Goal: Information Seeking & Learning: Find specific fact

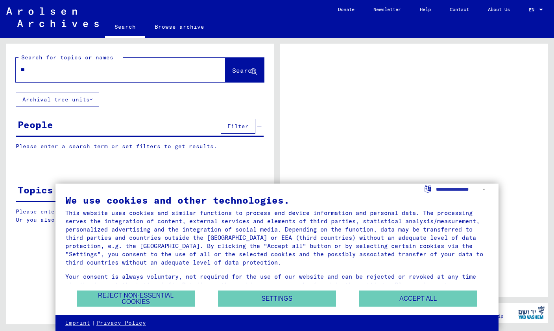
type input "***"
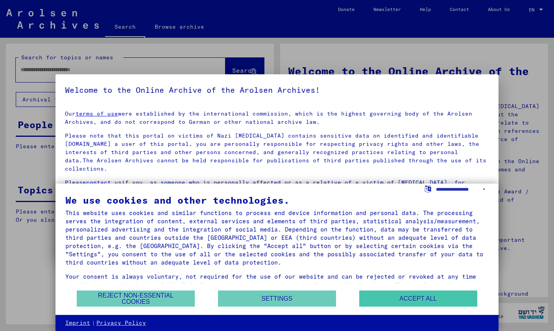
click at [430, 291] on button "Accept all" at bounding box center [418, 299] width 118 height 16
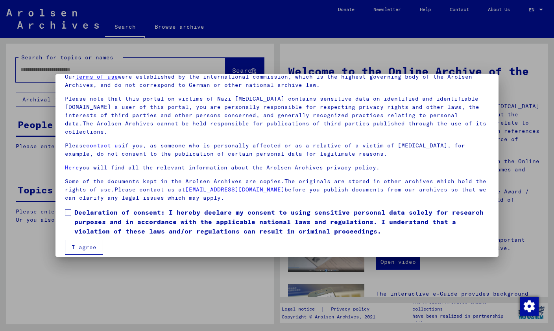
scroll to position [37, 0]
click at [70, 210] on span at bounding box center [68, 213] width 6 height 6
click at [85, 245] on button "I agree" at bounding box center [84, 247] width 38 height 15
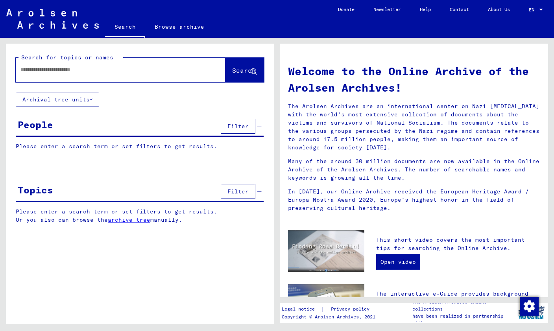
click at [170, 73] on input "text" at bounding box center [110, 70] width 181 height 8
type input "*********"
click at [244, 73] on span "Search" at bounding box center [244, 70] width 24 height 8
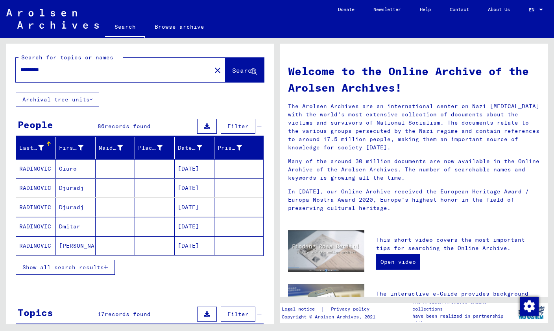
click at [92, 272] on button "Show all search results" at bounding box center [65, 267] width 99 height 15
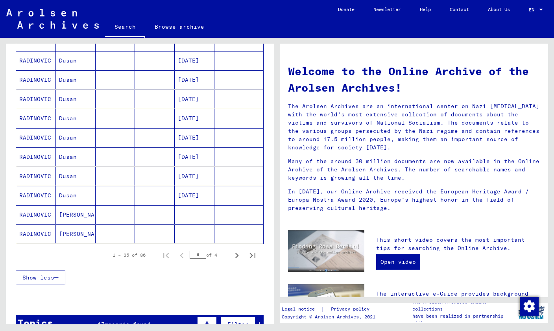
scroll to position [401, 0]
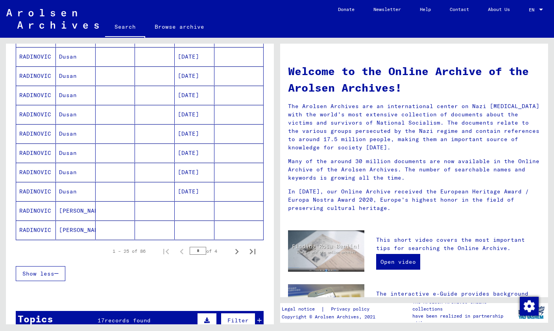
click at [237, 258] on button "Next page" at bounding box center [237, 251] width 16 height 16
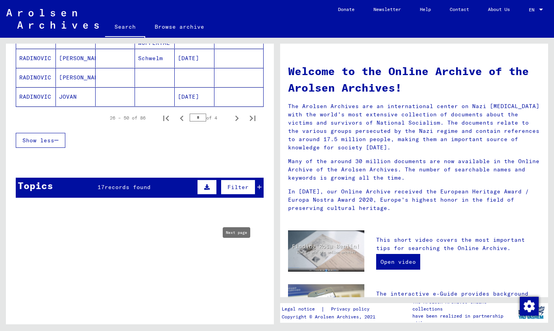
scroll to position [526, 0]
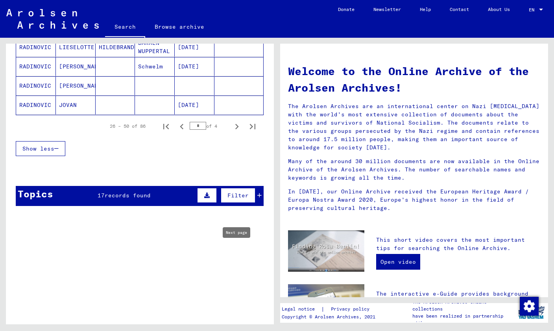
click at [236, 127] on icon "Next page" at bounding box center [236, 126] width 11 height 11
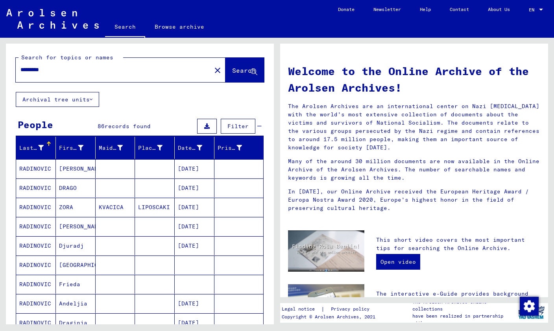
scroll to position [0, 0]
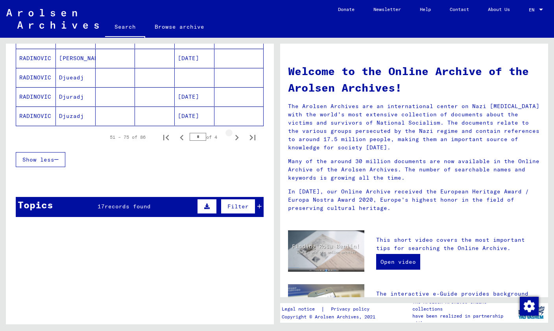
click at [238, 140] on icon "Next page" at bounding box center [236, 137] width 11 height 11
type input "*"
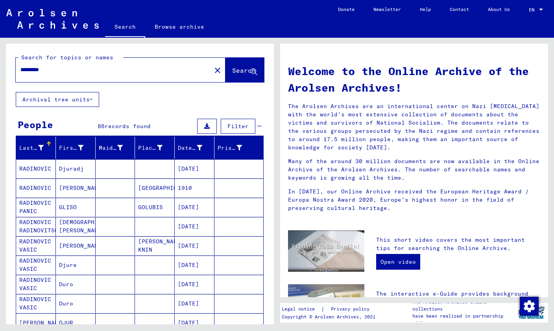
click at [166, 67] on input "*********" at bounding box center [110, 70] width 181 height 8
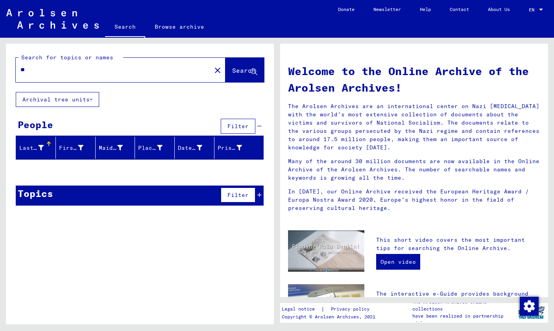
type input "*"
type input "*****"
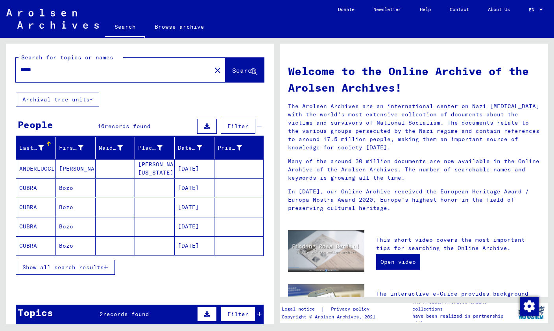
click at [75, 266] on span "Show all search results" at bounding box center [62, 267] width 81 height 7
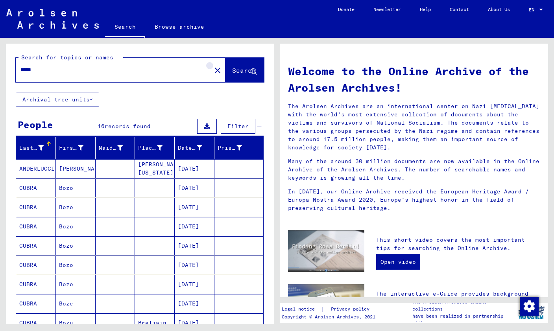
click at [213, 72] on mat-icon "close" at bounding box center [217, 70] width 9 height 9
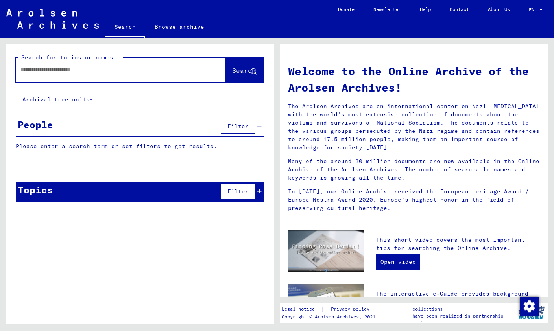
click at [180, 68] on input "text" at bounding box center [110, 70] width 181 height 8
type input "********"
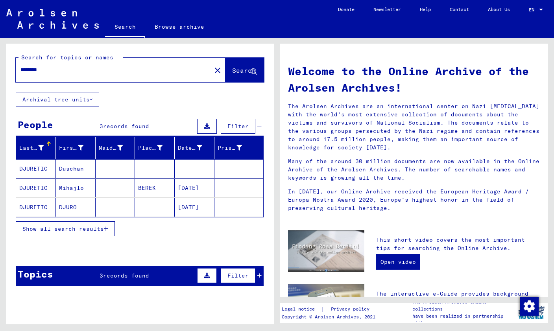
click at [78, 231] on span "Show all search results" at bounding box center [62, 228] width 81 height 7
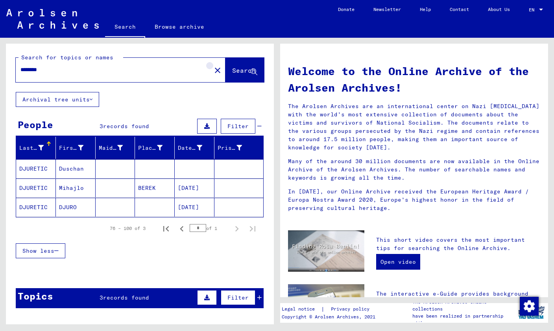
click at [213, 69] on mat-icon "close" at bounding box center [217, 70] width 9 height 9
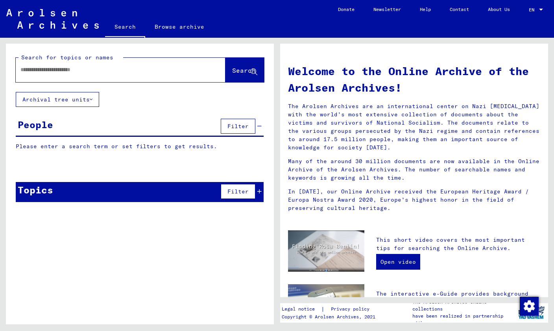
click at [139, 79] on div at bounding box center [121, 70] width 210 height 24
click at [37, 72] on input "text" at bounding box center [110, 70] width 181 height 8
type input "*********"
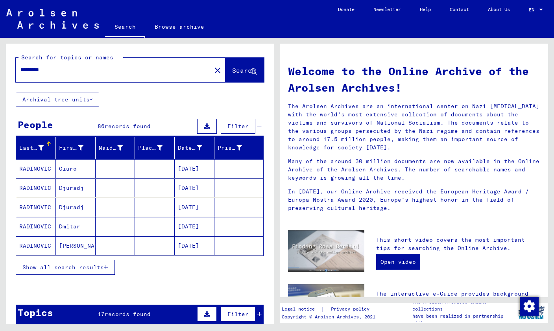
click at [35, 267] on span "Show all search results" at bounding box center [62, 267] width 81 height 7
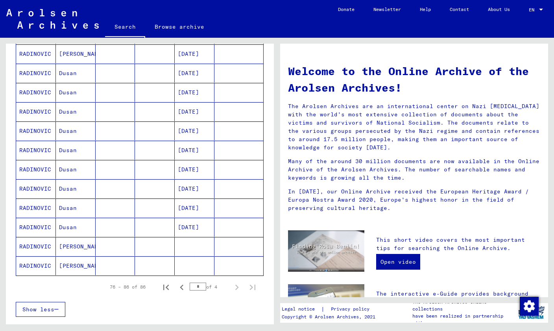
scroll to position [369, 0]
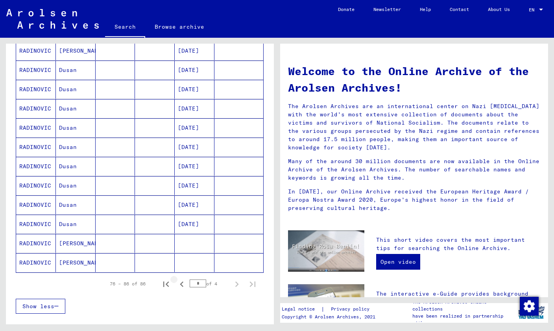
click at [180, 286] on icon "Previous page" at bounding box center [181, 284] width 11 height 11
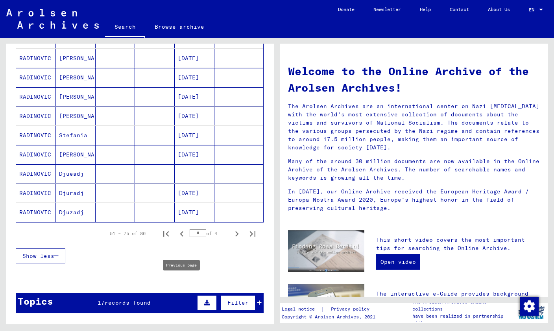
scroll to position [420, 0]
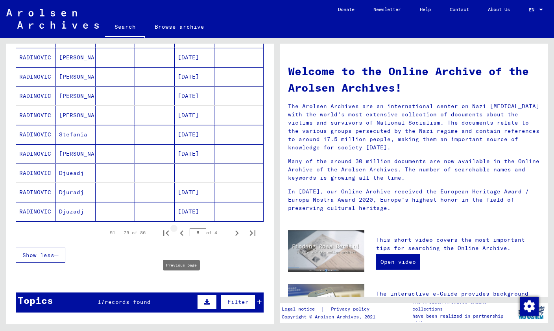
click at [187, 234] on icon "Previous page" at bounding box center [181, 233] width 11 height 11
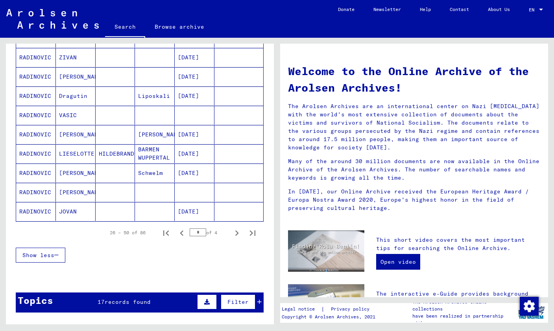
click at [35, 211] on mat-cell "RADINOVIC" at bounding box center [36, 211] width 40 height 19
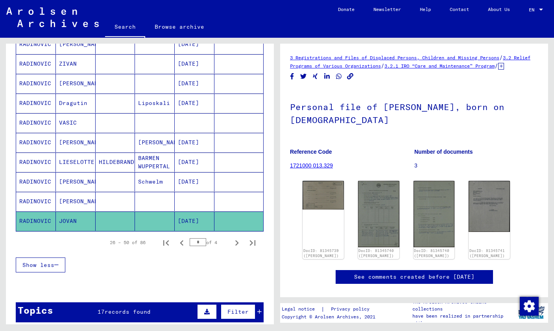
click at [337, 207] on img at bounding box center [322, 195] width 41 height 29
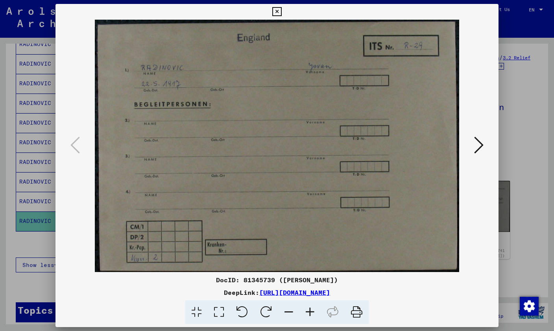
click at [484, 151] on button at bounding box center [479, 146] width 14 height 22
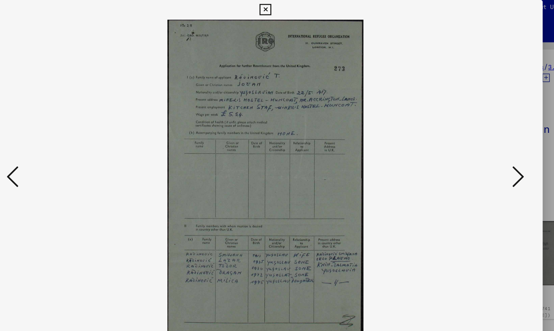
click at [281, 8] on icon at bounding box center [276, 11] width 9 height 9
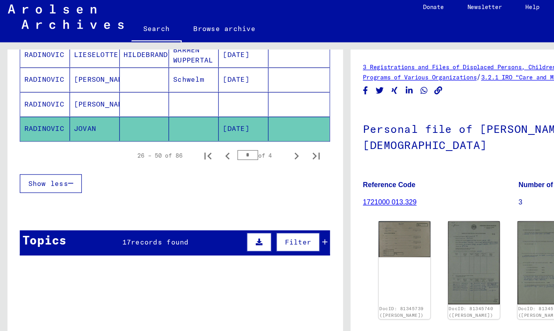
scroll to position [531, 0]
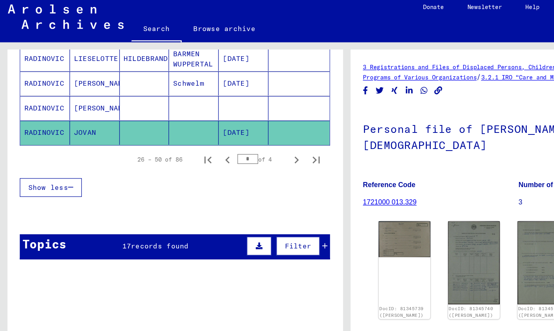
click at [181, 129] on icon "Previous page" at bounding box center [181, 131] width 11 height 11
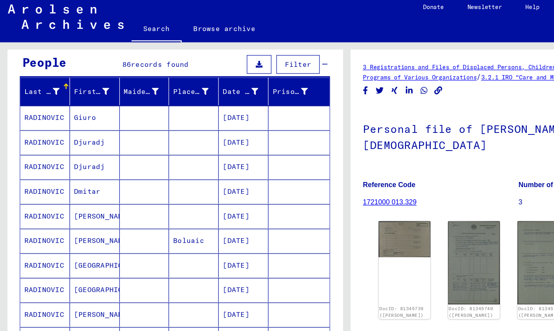
scroll to position [70, 0]
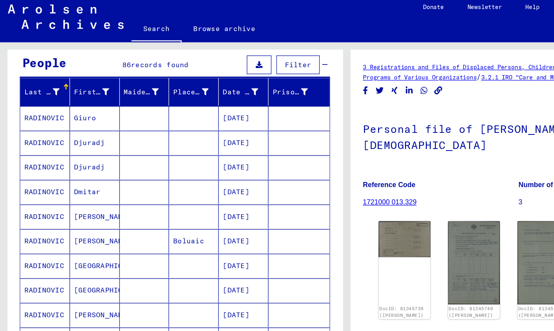
click at [35, 115] on mat-cell "RADINOVIC" at bounding box center [36, 118] width 40 height 19
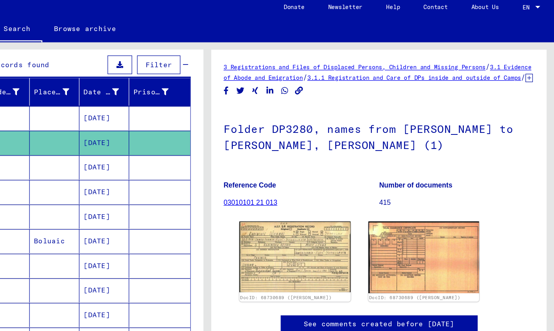
click at [302, 203] on img at bounding box center [346, 209] width 89 height 57
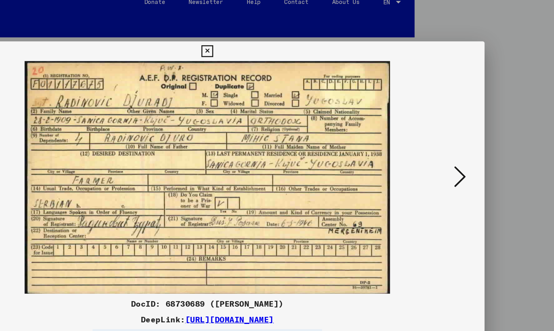
click at [281, 43] on icon at bounding box center [276, 44] width 9 height 9
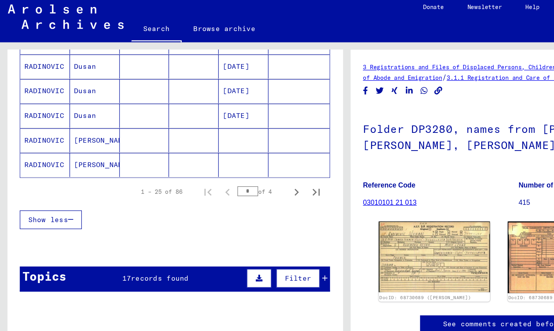
scroll to position [494, 0]
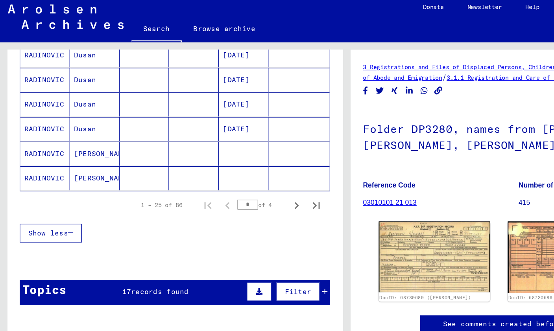
click at [235, 167] on icon "Next page" at bounding box center [236, 168] width 11 height 11
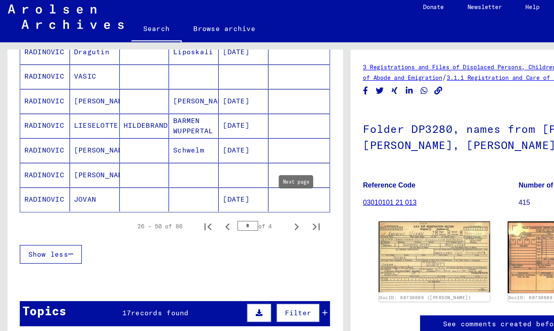
scroll to position [505, 0]
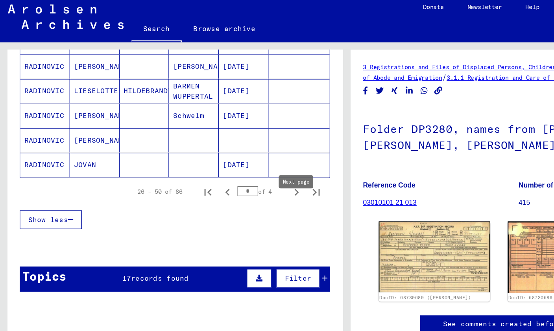
click at [254, 157] on icon "Last page" at bounding box center [252, 157] width 11 height 11
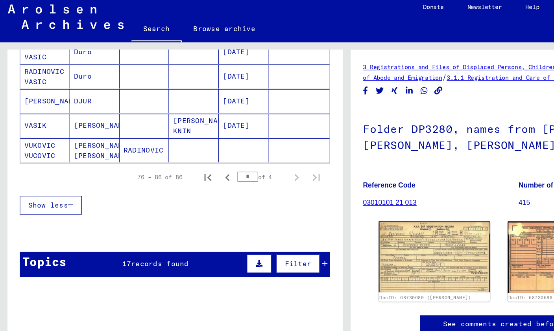
scroll to position [232, 0]
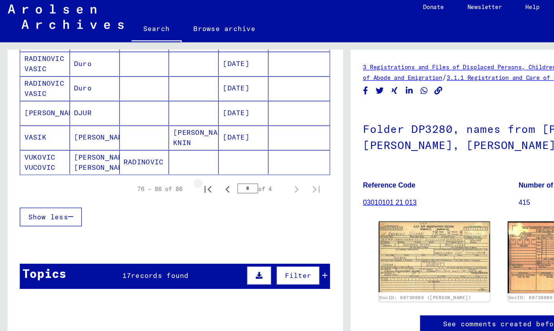
click at [165, 150] on icon "First page" at bounding box center [165, 155] width 11 height 11
type input "*"
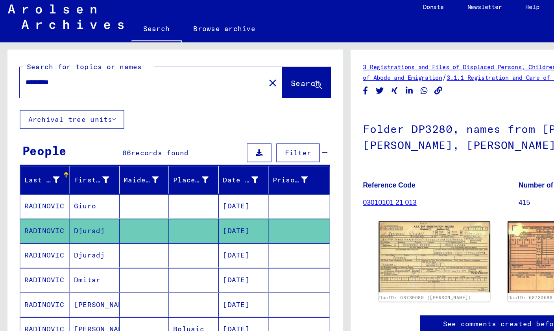
scroll to position [0, 0]
click at [213, 66] on mat-icon "close" at bounding box center [217, 70] width 9 height 9
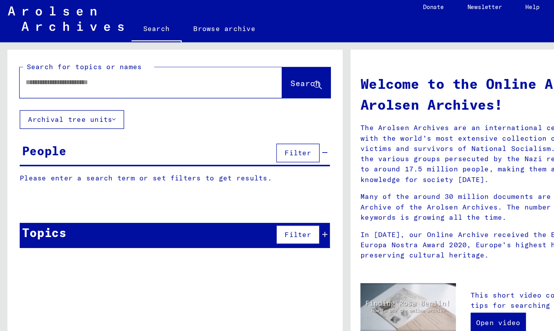
click at [171, 66] on input "text" at bounding box center [110, 70] width 181 height 8
type input "*"
type input "********"
click at [244, 66] on span "Search" at bounding box center [244, 70] width 24 height 8
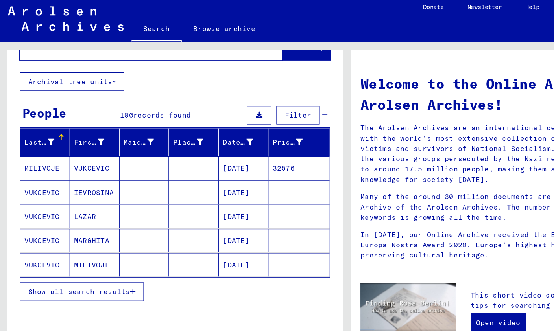
scroll to position [31, 0]
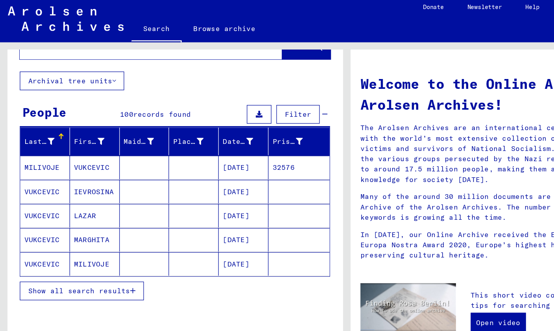
click at [38, 233] on span "Show all search results" at bounding box center [62, 236] width 81 height 7
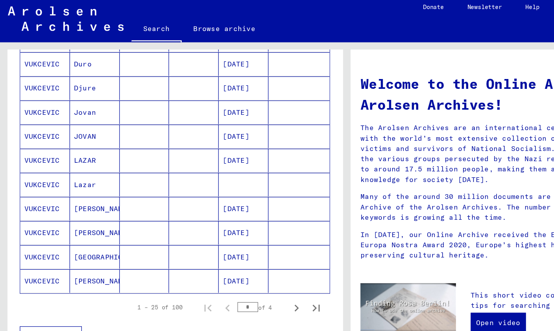
scroll to position [404, 0]
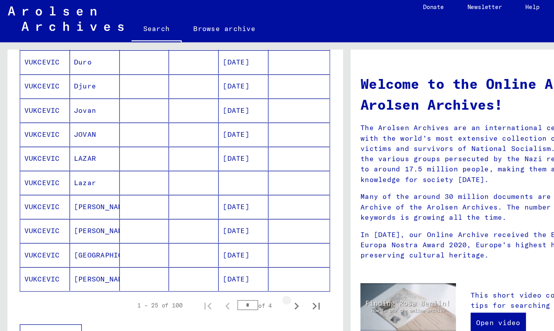
click at [234, 243] on icon "Next page" at bounding box center [236, 248] width 11 height 11
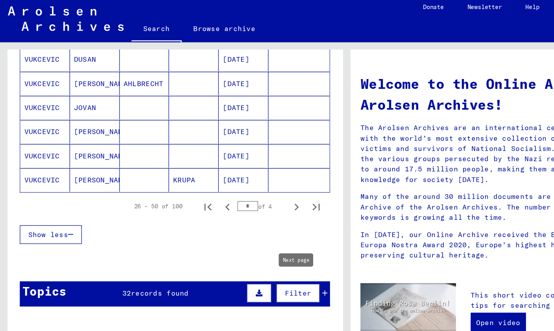
scroll to position [485, 0]
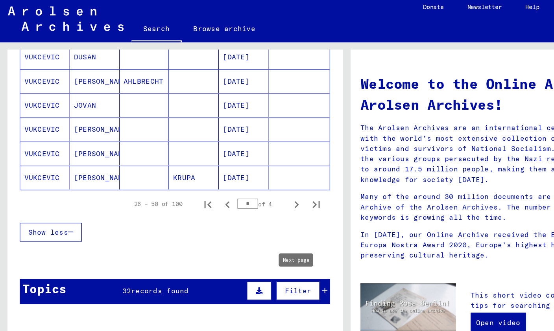
click at [233, 162] on icon "Next page" at bounding box center [236, 167] width 11 height 11
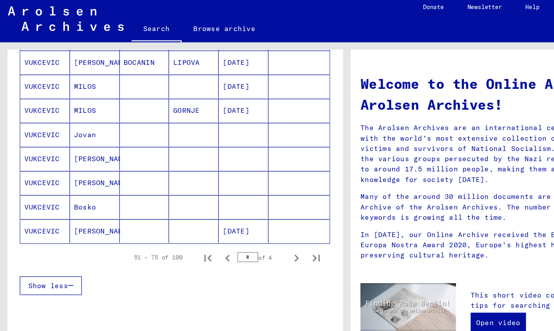
scroll to position [443, 0]
click at [234, 205] on icon "Next page" at bounding box center [236, 210] width 11 height 11
type input "*"
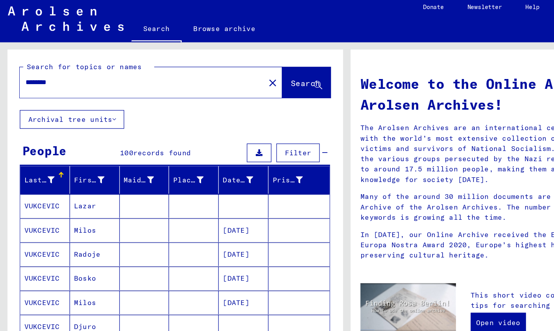
scroll to position [0, 0]
click at [213, 66] on mat-icon "close" at bounding box center [217, 70] width 9 height 9
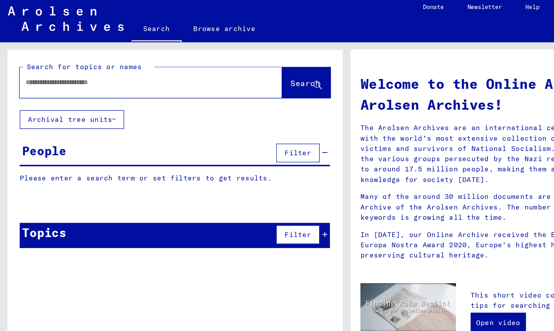
click at [186, 66] on input "text" at bounding box center [110, 70] width 181 height 8
type input "**********"
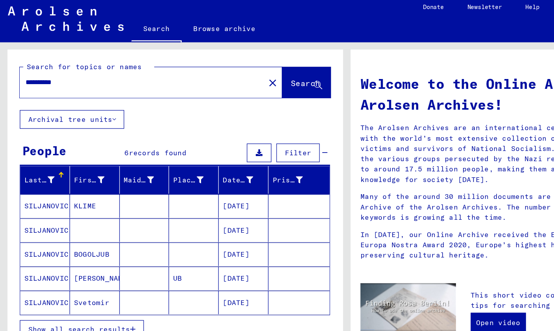
click at [39, 264] on span "Show all search results" at bounding box center [62, 267] width 81 height 7
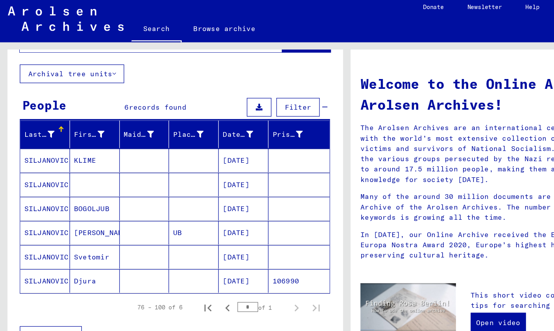
scroll to position [51, 0]
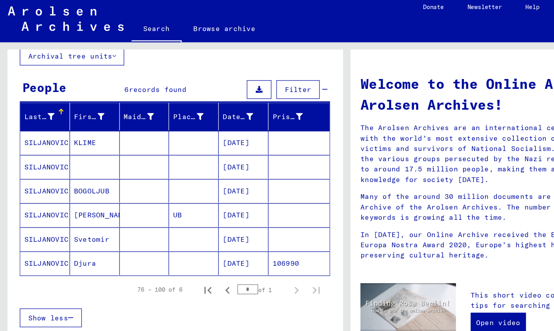
click at [33, 166] on mat-cell "SILJANOVIC" at bounding box center [36, 175] width 40 height 19
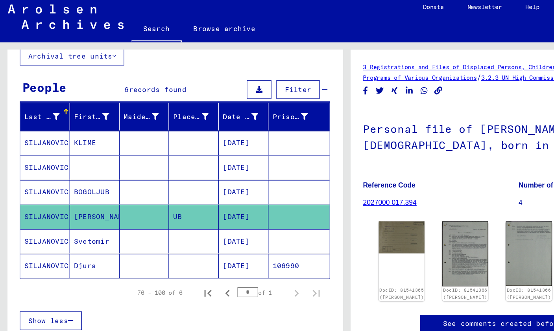
click at [317, 183] on img at bounding box center [320, 194] width 37 height 26
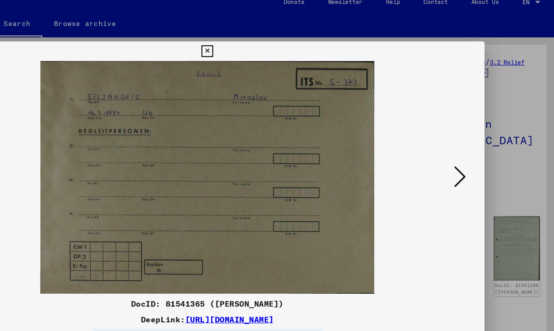
click at [474, 140] on icon at bounding box center [478, 145] width 9 height 19
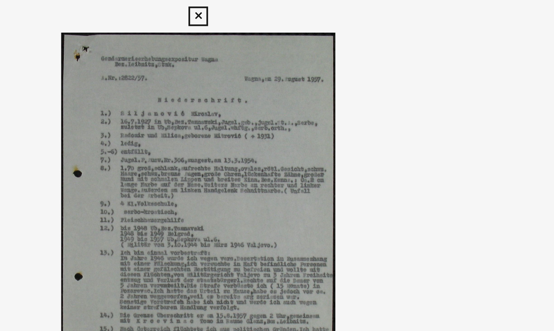
click at [245, 87] on img at bounding box center [276, 146] width 389 height 186
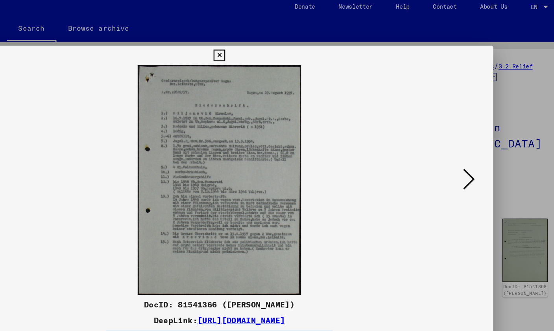
click at [474, 147] on icon at bounding box center [478, 145] width 9 height 19
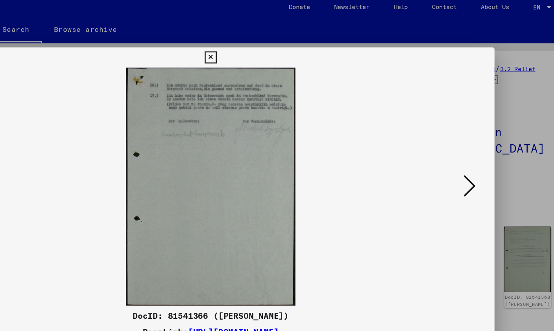
click at [474, 146] on icon at bounding box center [478, 145] width 9 height 19
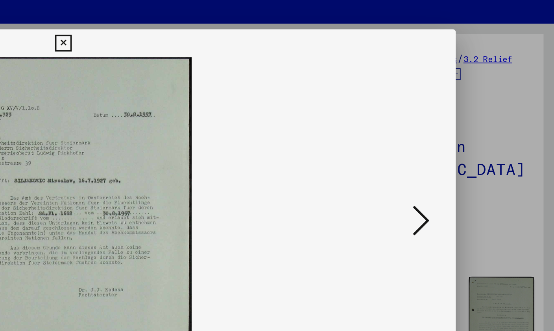
click at [474, 136] on icon at bounding box center [478, 145] width 9 height 19
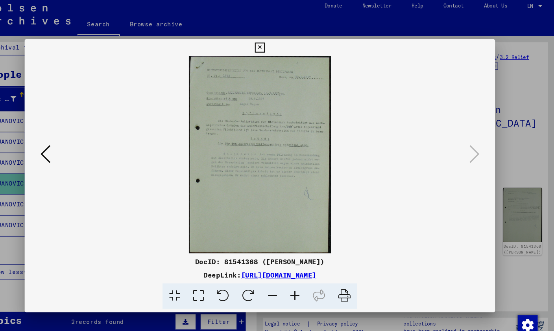
click at [281, 46] on icon at bounding box center [276, 44] width 9 height 9
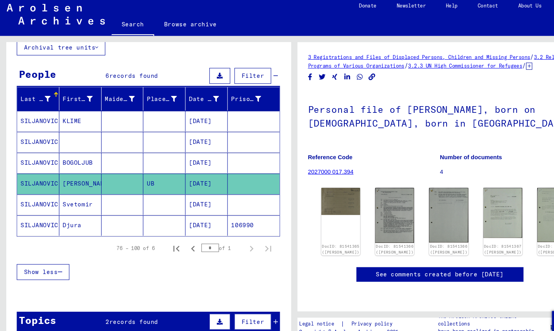
click at [38, 187] on mat-cell "SILJANOVIC" at bounding box center [36, 196] width 40 height 19
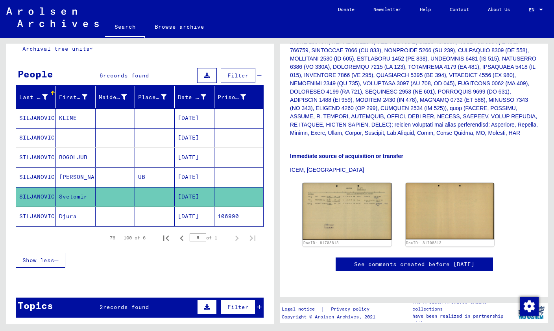
scroll to position [269, 0]
click at [369, 183] on img at bounding box center [346, 211] width 89 height 57
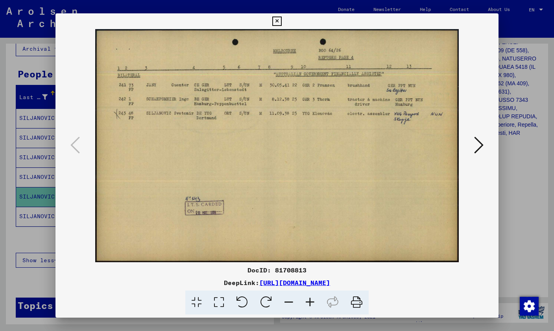
click at [484, 148] on button at bounding box center [479, 146] width 14 height 22
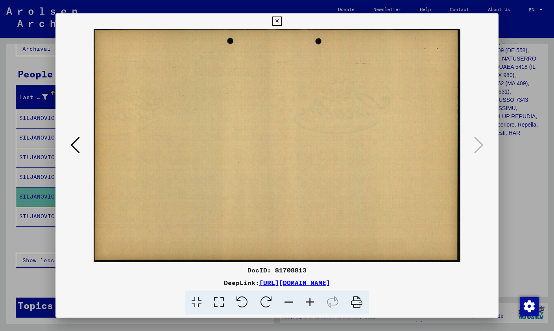
click at [84, 147] on img at bounding box center [276, 145] width 389 height 233
click at [76, 147] on icon at bounding box center [74, 145] width 9 height 19
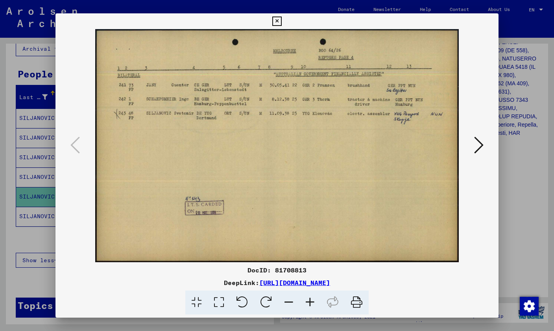
click at [284, 22] on button at bounding box center [277, 21] width 14 height 16
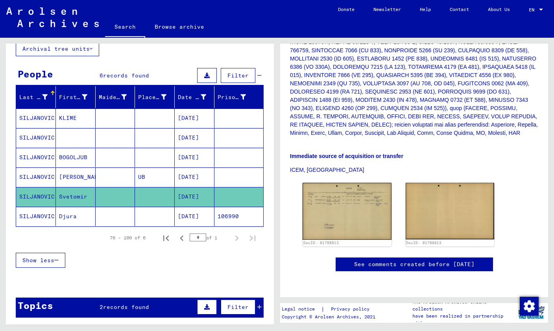
click at [40, 168] on mat-cell "SILJANOVIC" at bounding box center [36, 177] width 40 height 19
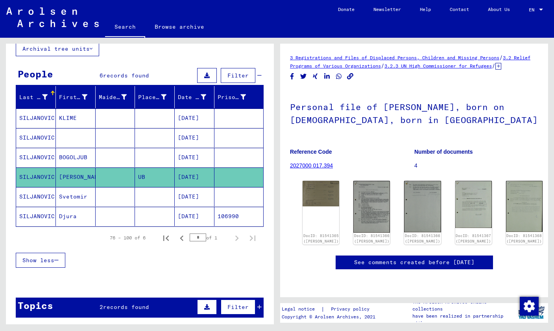
click at [320, 191] on img at bounding box center [320, 194] width 37 height 26
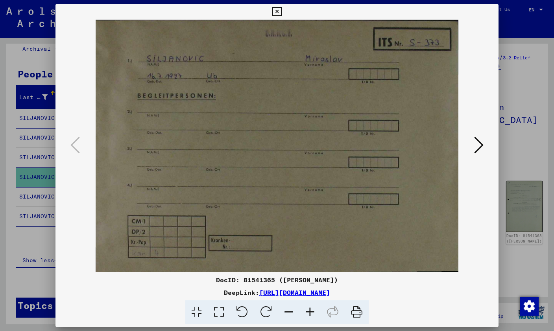
click at [485, 151] on button at bounding box center [479, 146] width 14 height 22
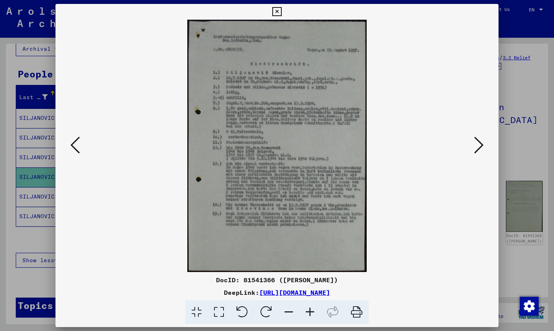
click at [480, 146] on icon at bounding box center [478, 145] width 9 height 19
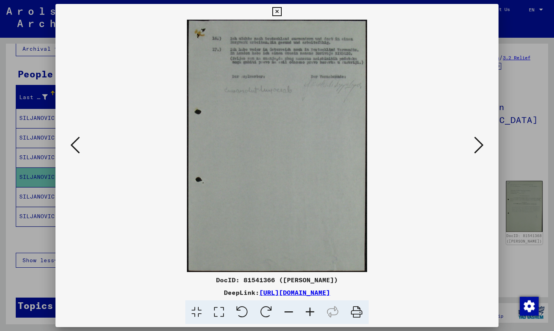
click at [284, 19] on button at bounding box center [277, 12] width 14 height 16
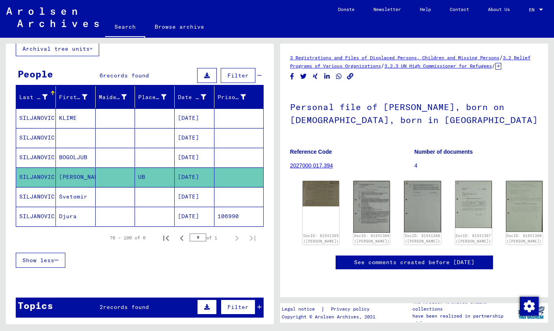
click at [314, 194] on div "DocID: 81541365 ([PERSON_NAME])" at bounding box center [320, 213] width 37 height 64
click at [324, 184] on img at bounding box center [320, 194] width 37 height 26
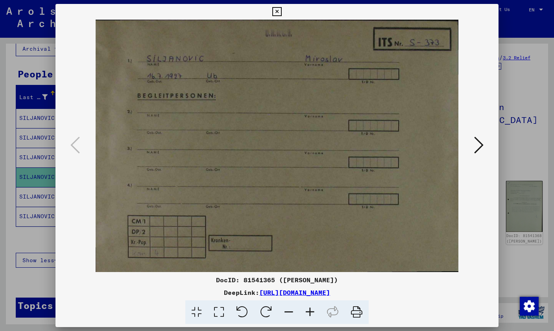
click at [482, 152] on icon at bounding box center [478, 145] width 9 height 19
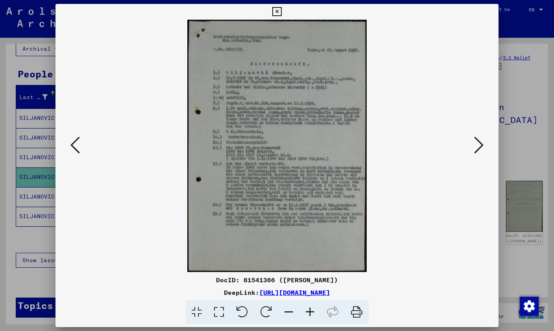
click at [481, 146] on icon at bounding box center [478, 145] width 9 height 19
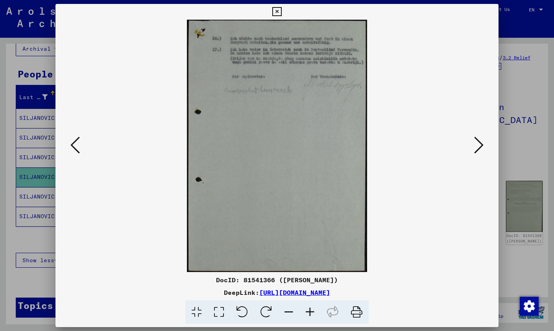
click at [72, 142] on icon at bounding box center [74, 145] width 9 height 19
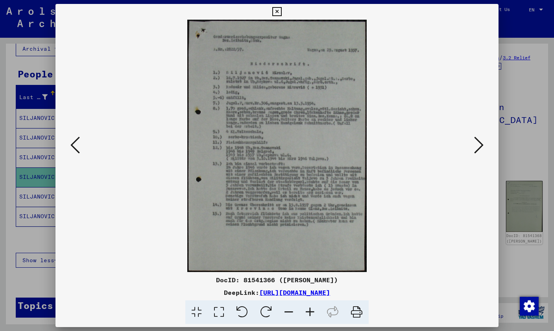
click at [480, 149] on icon at bounding box center [478, 145] width 9 height 19
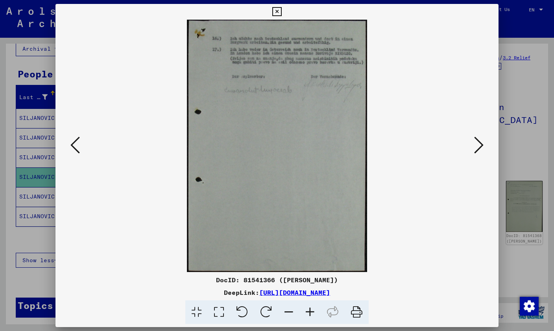
click at [478, 148] on icon at bounding box center [478, 145] width 9 height 19
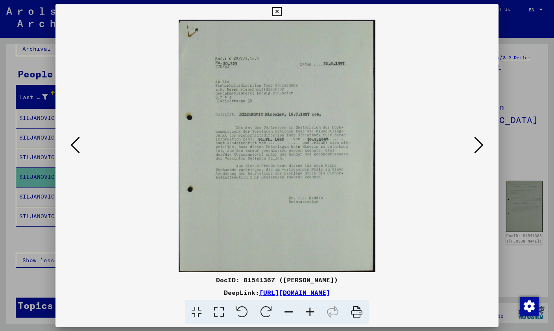
click at [79, 147] on icon at bounding box center [74, 145] width 9 height 19
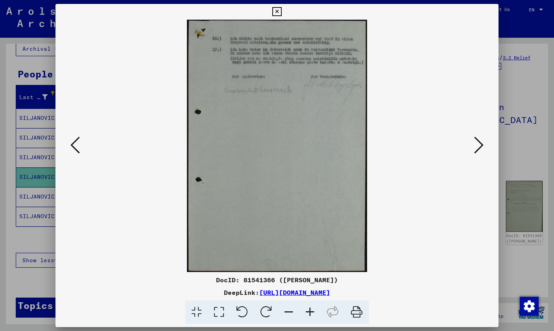
click at [78, 140] on icon at bounding box center [74, 145] width 9 height 19
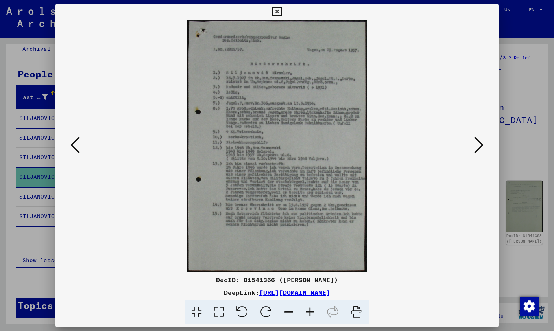
click at [480, 142] on icon at bounding box center [478, 145] width 9 height 19
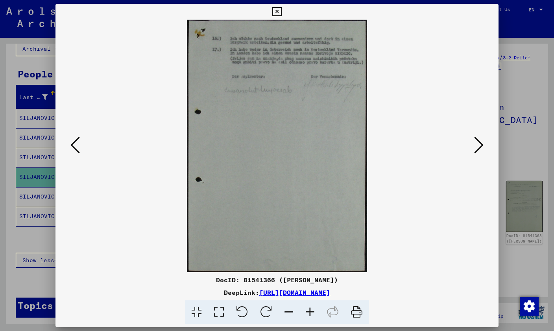
click at [281, 13] on icon at bounding box center [276, 11] width 9 height 9
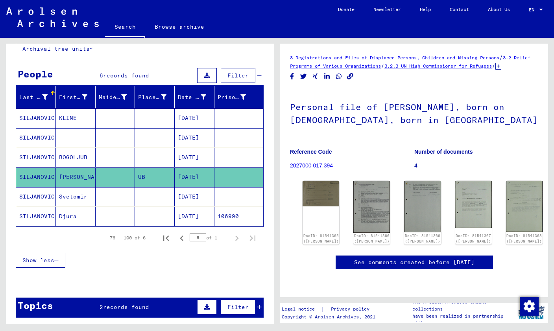
click at [514, 192] on img at bounding box center [524, 206] width 37 height 51
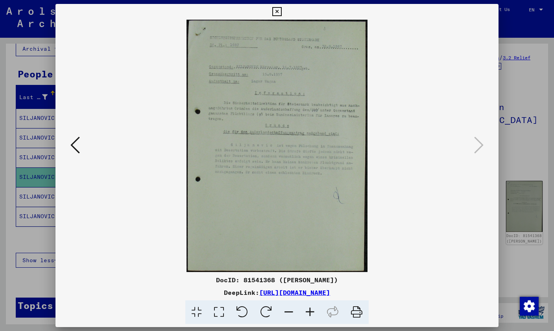
click at [470, 144] on img at bounding box center [276, 146] width 389 height 253
click at [81, 147] on button at bounding box center [75, 146] width 14 height 22
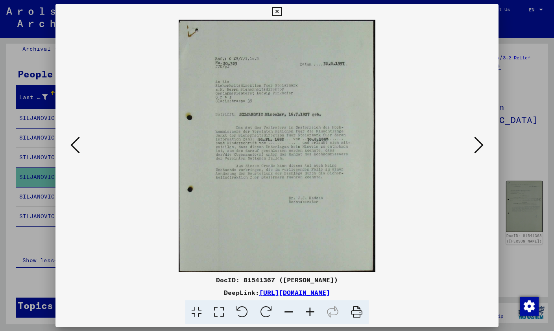
click at [74, 149] on icon at bounding box center [74, 145] width 9 height 19
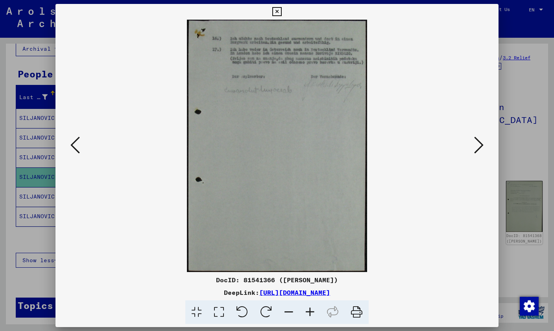
click at [69, 147] on button at bounding box center [75, 146] width 14 height 22
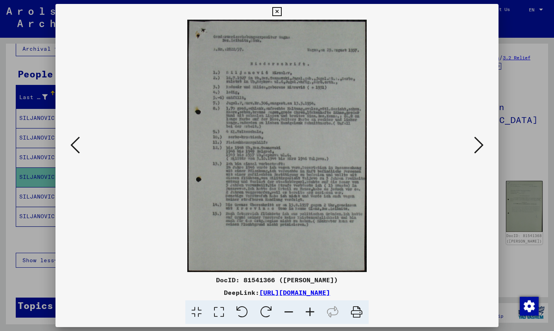
click at [70, 152] on button at bounding box center [75, 146] width 14 height 22
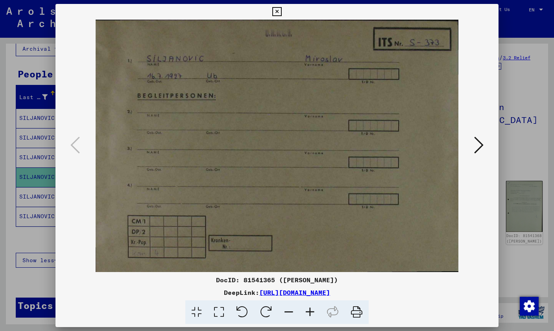
click at [281, 13] on icon at bounding box center [276, 11] width 9 height 9
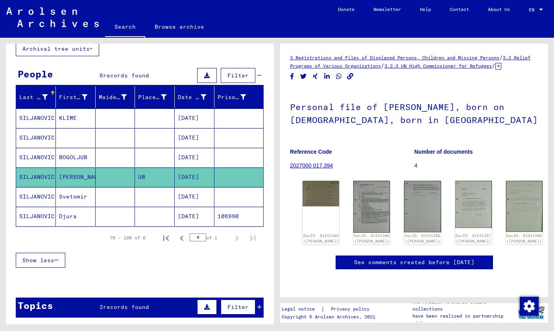
click at [35, 148] on mat-cell "SILJANOVIC" at bounding box center [36, 157] width 40 height 19
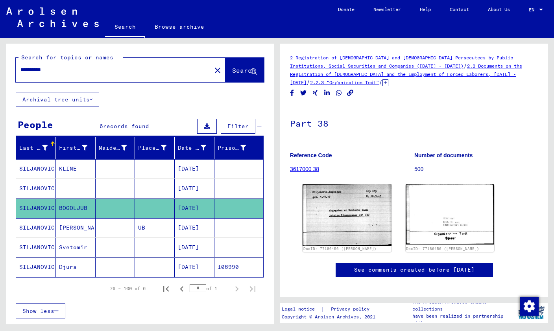
click at [213, 66] on mat-icon "close" at bounding box center [217, 70] width 9 height 9
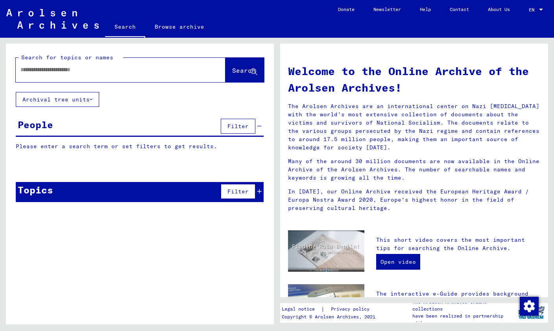
click at [36, 66] on input "text" at bounding box center [110, 70] width 181 height 8
type input "********"
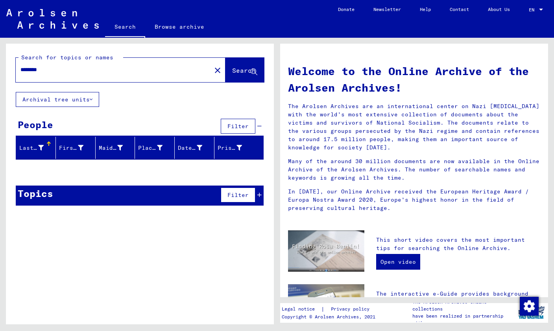
click at [46, 61] on div "******** close" at bounding box center [121, 70] width 210 height 24
click at [48, 66] on input "********" at bounding box center [110, 70] width 181 height 8
click at [247, 63] on button "Search" at bounding box center [244, 70] width 39 height 24
click at [254, 58] on button "Search" at bounding box center [244, 70] width 39 height 24
click at [253, 58] on button "Search" at bounding box center [244, 70] width 39 height 24
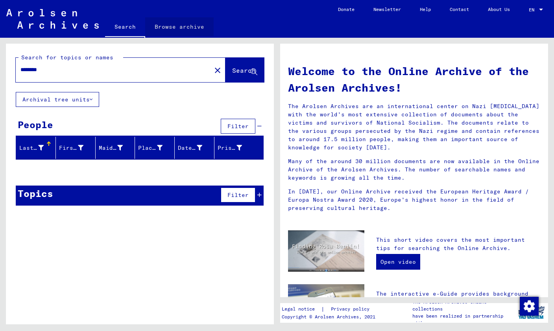
click at [200, 29] on link "Browse archive" at bounding box center [179, 26] width 68 height 19
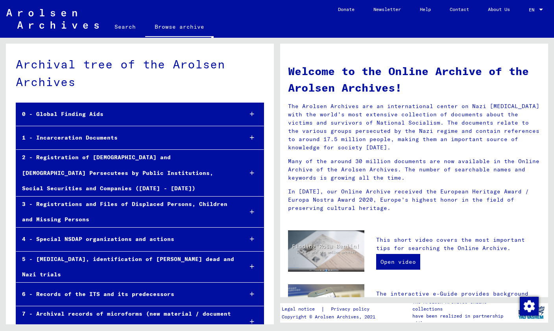
click at [131, 30] on link "Search" at bounding box center [125, 26] width 40 height 19
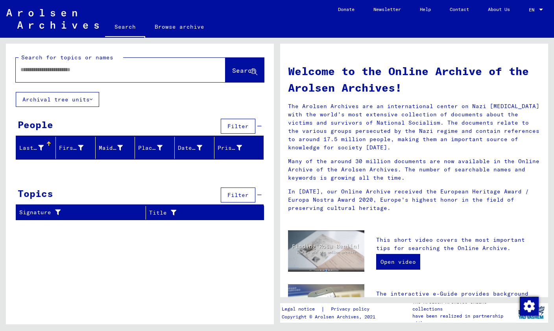
click at [39, 66] on input "text" at bounding box center [110, 70] width 181 height 8
type input "*"
type input "********"
click at [213, 66] on mat-icon "close" at bounding box center [217, 70] width 9 height 9
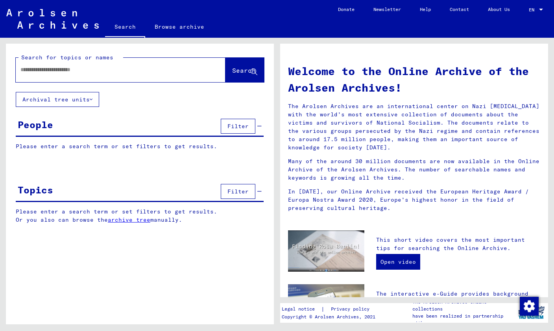
click at [168, 66] on input "text" at bounding box center [110, 70] width 181 height 8
type input "**********"
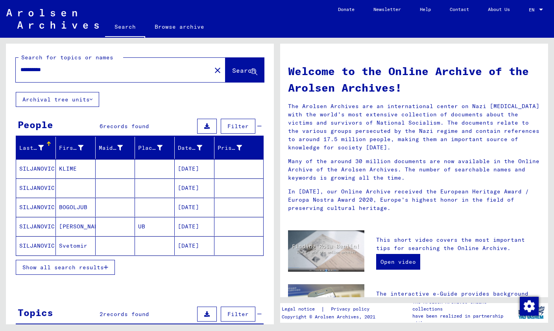
click at [36, 217] on mat-cell "SILJANOVIC" at bounding box center [36, 226] width 40 height 19
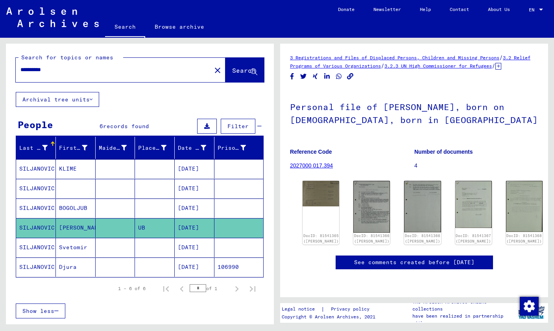
click at [38, 179] on mat-cell "SILJANOVIC" at bounding box center [36, 188] width 40 height 19
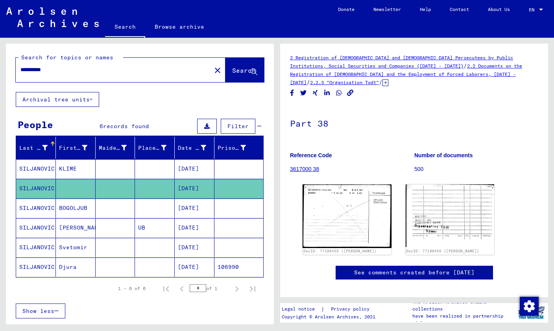
click at [33, 199] on mat-cell "SILJANOVIC" at bounding box center [36, 208] width 40 height 19
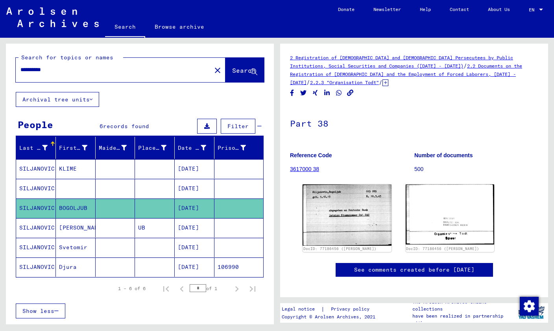
click at [30, 218] on mat-cell "SILJANOVIC" at bounding box center [36, 227] width 40 height 19
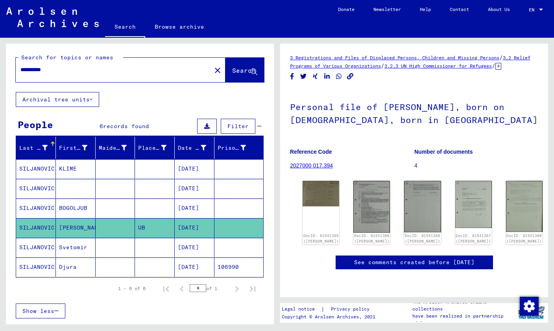
click at [492, 256] on div "See comments created before [DATE]" at bounding box center [414, 263] width 157 height 14
click at [474, 258] on link "See comments created before [DATE]" at bounding box center [414, 262] width 120 height 8
click at [31, 238] on mat-cell "SILJANOVIC" at bounding box center [36, 247] width 40 height 19
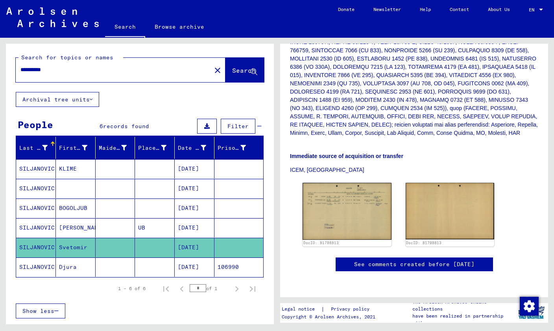
scroll to position [325, 0]
click at [376, 183] on img at bounding box center [346, 211] width 89 height 57
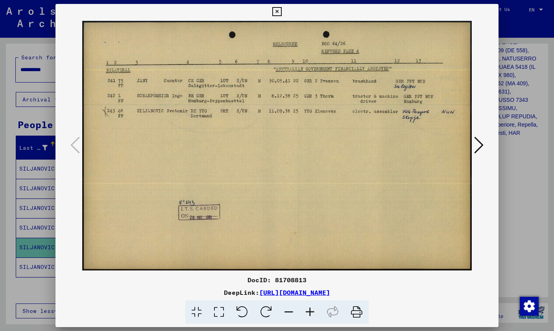
click at [281, 13] on icon at bounding box center [276, 11] width 9 height 9
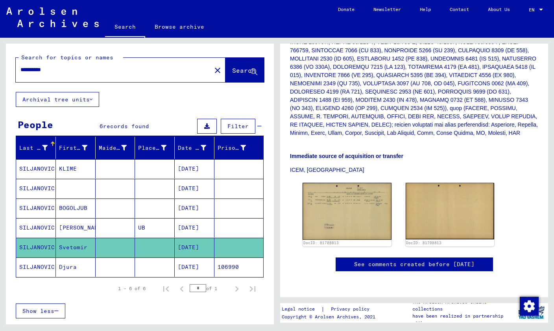
click at [35, 258] on mat-cell "SILJANOVIC" at bounding box center [36, 267] width 40 height 19
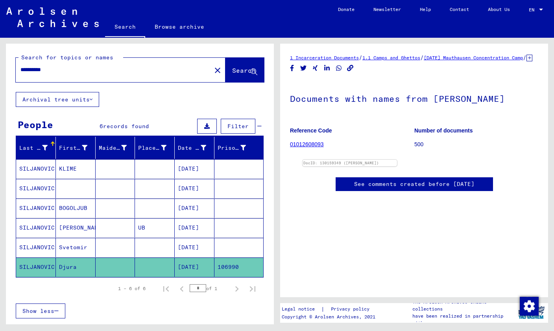
click at [41, 218] on mat-cell "SILJANOVIC" at bounding box center [36, 227] width 40 height 19
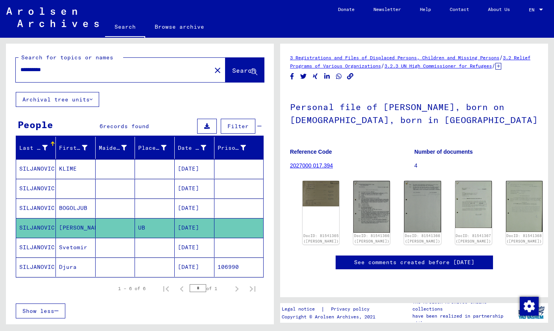
click at [323, 181] on img at bounding box center [320, 194] width 37 height 26
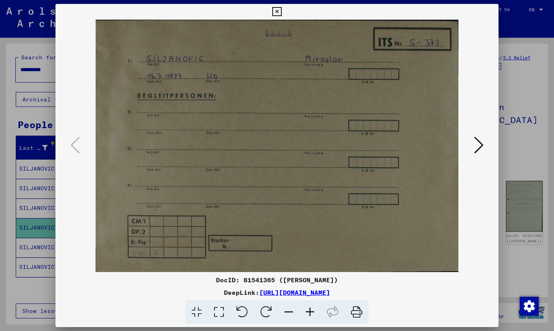
click at [485, 151] on button at bounding box center [479, 146] width 14 height 22
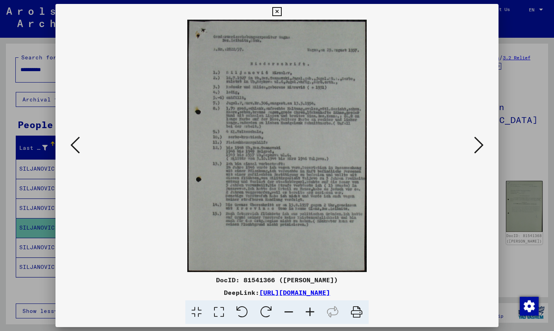
click at [281, 14] on icon at bounding box center [276, 11] width 9 height 9
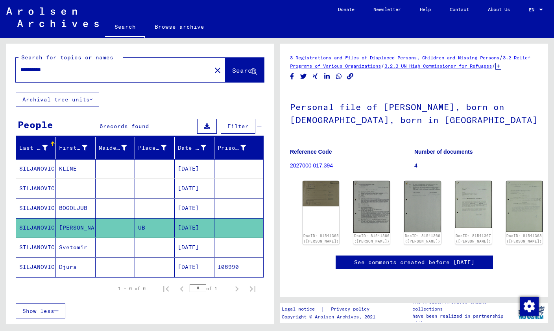
click at [322, 199] on div "DocID: 81541365 ([PERSON_NAME])" at bounding box center [320, 213] width 37 height 64
click at [320, 190] on img at bounding box center [320, 194] width 37 height 26
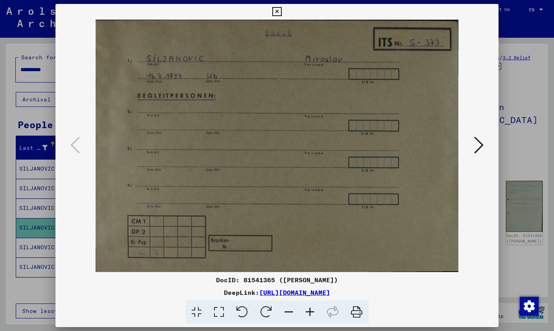
click at [485, 151] on button at bounding box center [479, 146] width 14 height 22
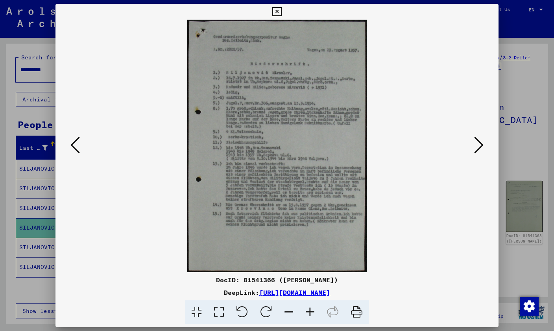
click at [482, 149] on icon at bounding box center [478, 145] width 9 height 19
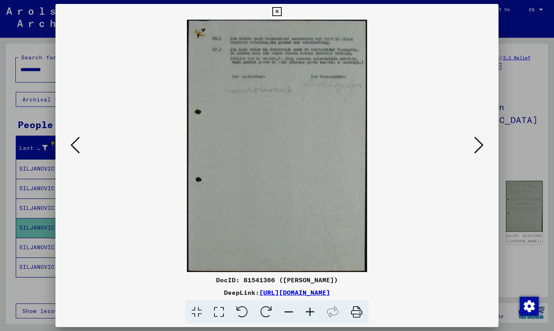
click at [483, 147] on icon at bounding box center [478, 145] width 9 height 19
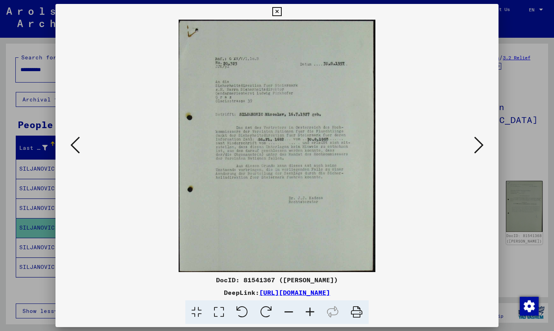
click at [479, 147] on icon at bounding box center [478, 145] width 9 height 19
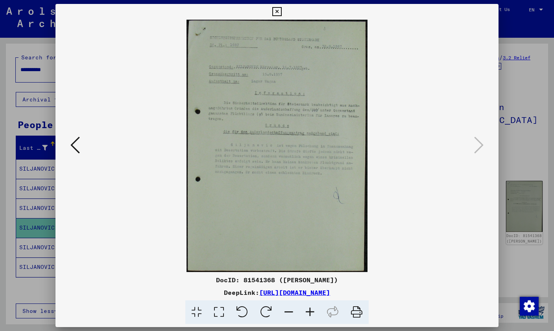
click at [281, 12] on icon at bounding box center [276, 11] width 9 height 9
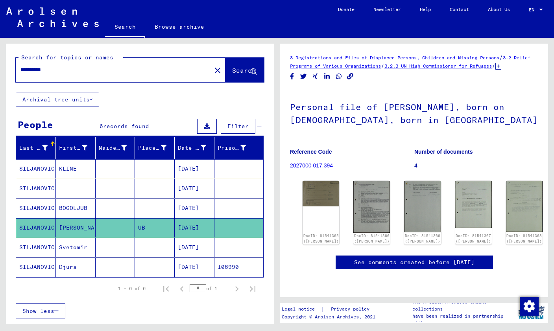
click at [36, 159] on mat-cell "SILJANOVIC" at bounding box center [36, 168] width 40 height 19
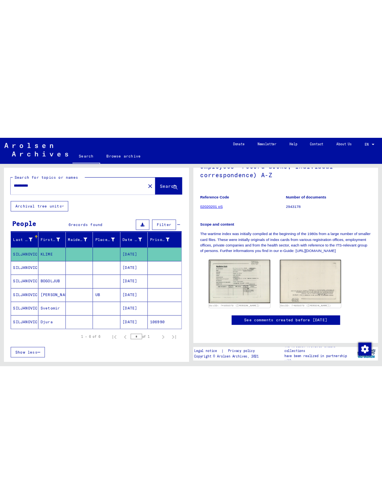
scroll to position [194, 0]
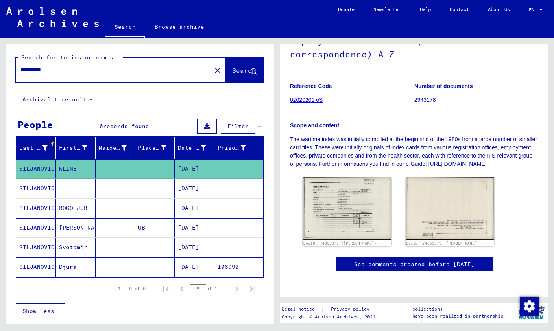
click at [367, 177] on img at bounding box center [346, 208] width 89 height 63
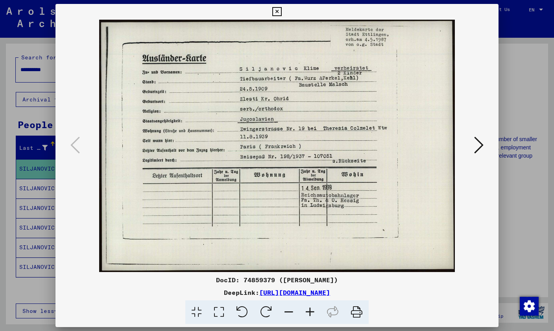
click at [481, 141] on icon at bounding box center [478, 145] width 9 height 19
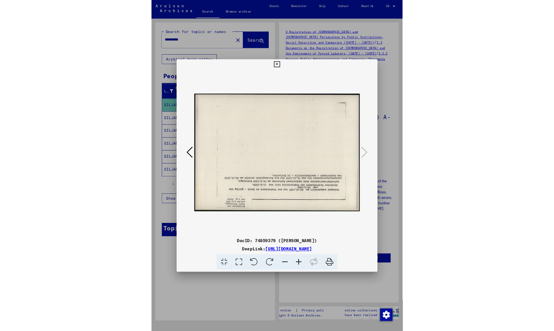
scroll to position [0, 0]
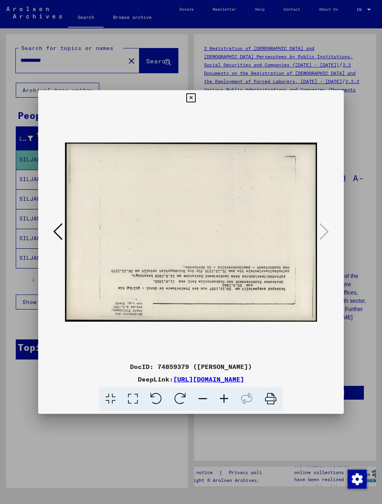
click at [195, 100] on icon at bounding box center [190, 97] width 9 height 9
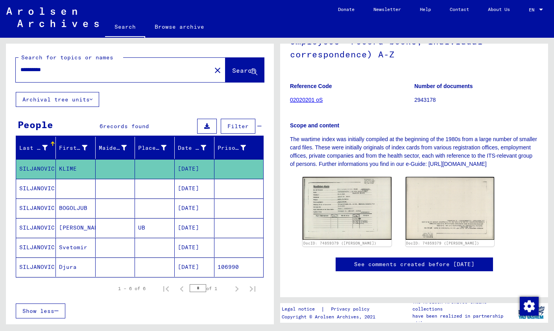
click at [35, 233] on mat-cell "SILJANOVIC" at bounding box center [36, 227] width 40 height 19
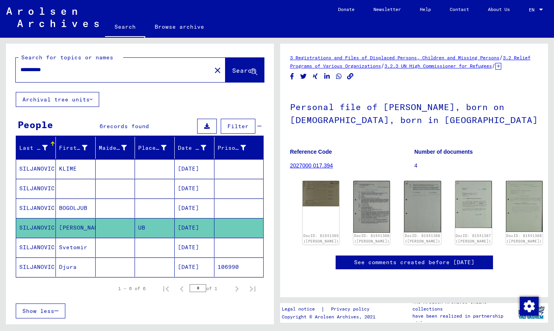
scroll to position [101, 0]
click at [507, 181] on img at bounding box center [524, 206] width 37 height 51
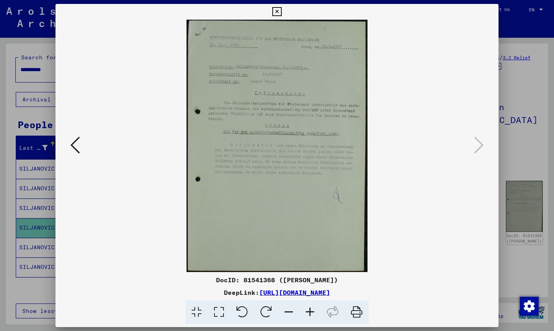
click at [74, 151] on icon at bounding box center [74, 145] width 9 height 19
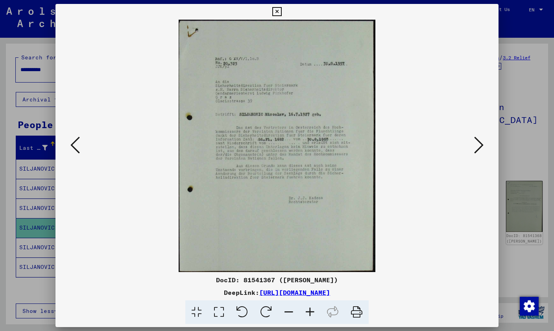
click at [72, 155] on icon at bounding box center [74, 145] width 9 height 19
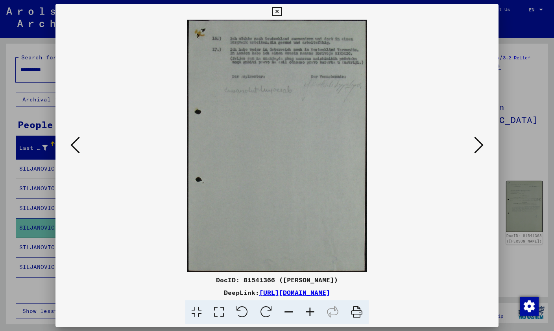
click at [69, 156] on button at bounding box center [75, 146] width 14 height 22
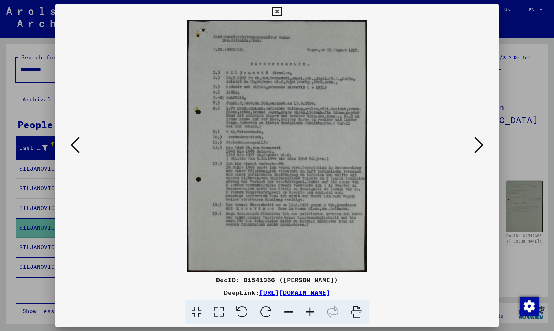
click at [70, 157] on button at bounding box center [75, 146] width 14 height 22
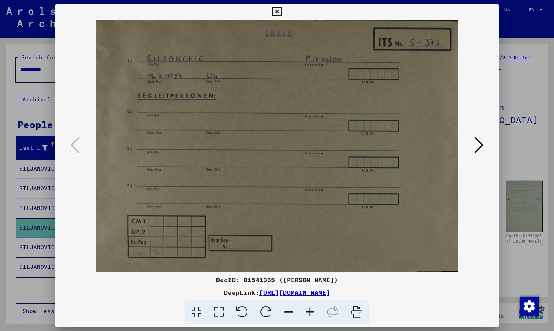
click at [281, 11] on icon at bounding box center [276, 11] width 9 height 9
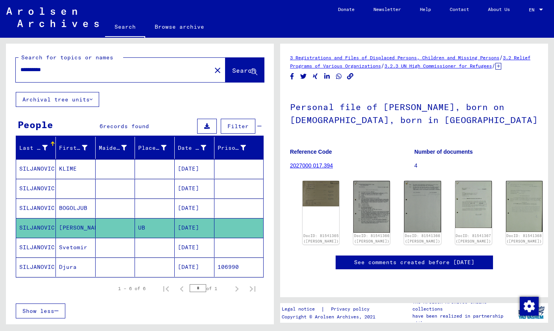
scroll to position [235, 0]
click at [34, 203] on mat-cell "SILJANOVIC" at bounding box center [36, 208] width 40 height 19
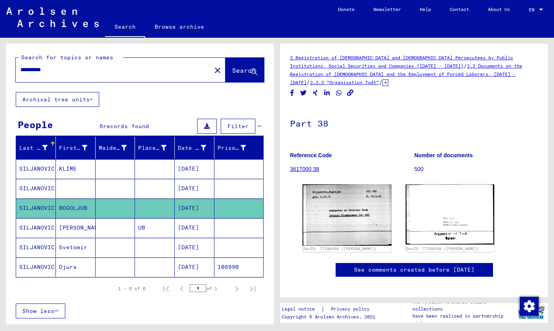
click at [362, 213] on img at bounding box center [346, 214] width 89 height 61
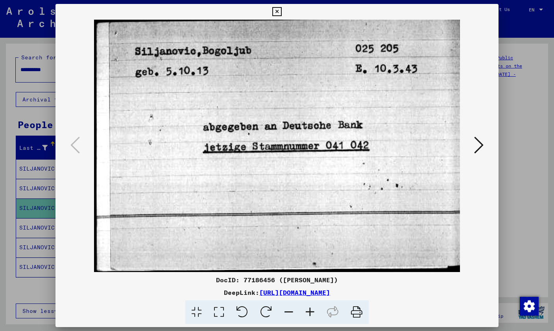
click at [483, 145] on icon at bounding box center [478, 145] width 9 height 19
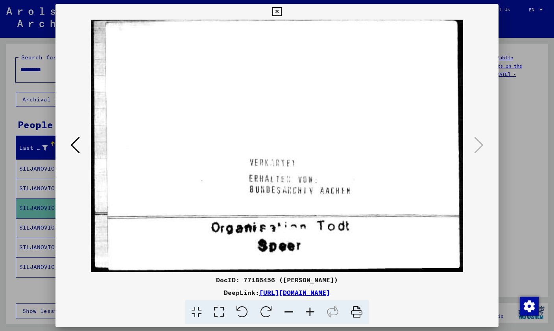
click at [85, 150] on img at bounding box center [276, 146] width 389 height 253
click at [73, 153] on icon at bounding box center [74, 145] width 9 height 19
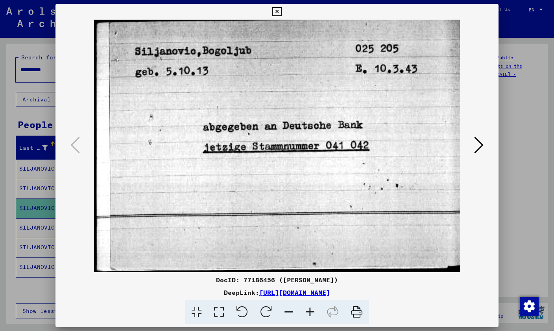
click at [284, 13] on button at bounding box center [277, 12] width 14 height 16
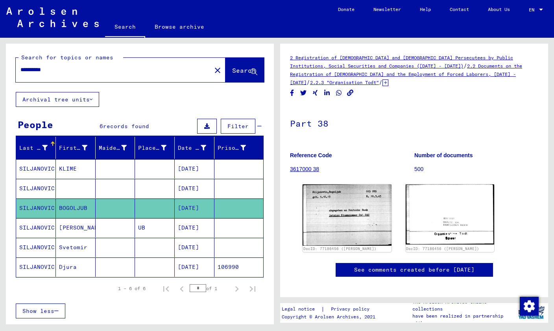
click at [32, 264] on mat-cell "SILJANOVIC" at bounding box center [36, 267] width 40 height 19
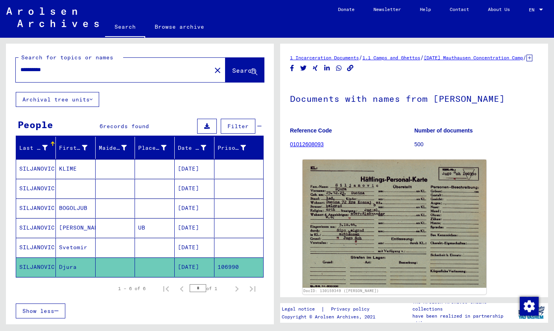
click at [213, 73] on mat-icon "close" at bounding box center [217, 70] width 9 height 9
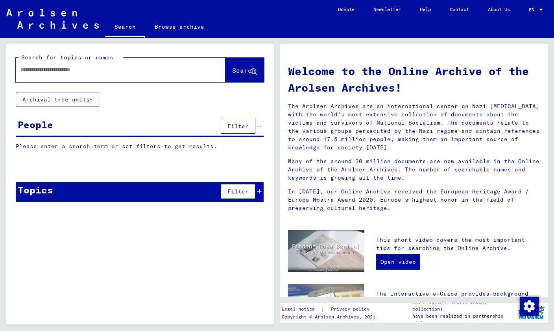
click at [42, 70] on input "text" at bounding box center [110, 70] width 181 height 8
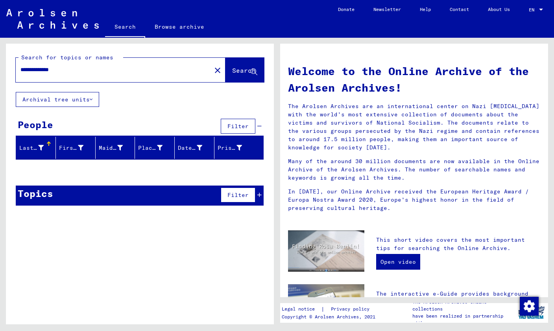
click at [83, 72] on input "**********" at bounding box center [110, 70] width 181 height 8
click at [26, 70] on input "**********" at bounding box center [110, 70] width 181 height 8
type input "*********"
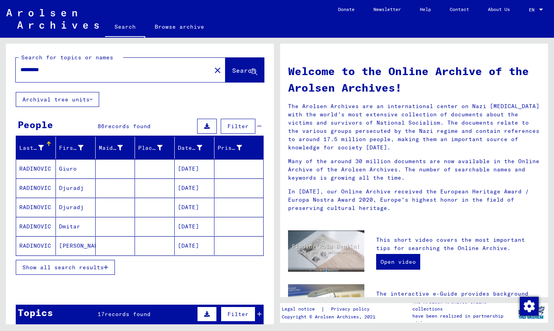
click at [42, 269] on span "Show all search results" at bounding box center [62, 267] width 81 height 7
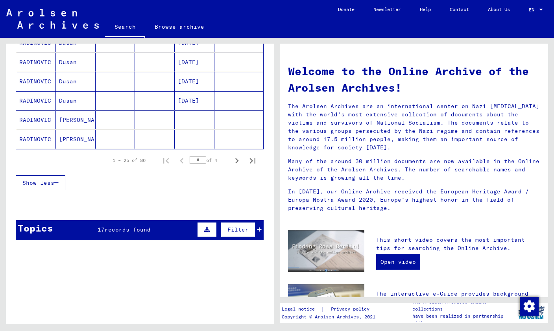
scroll to position [473, 0]
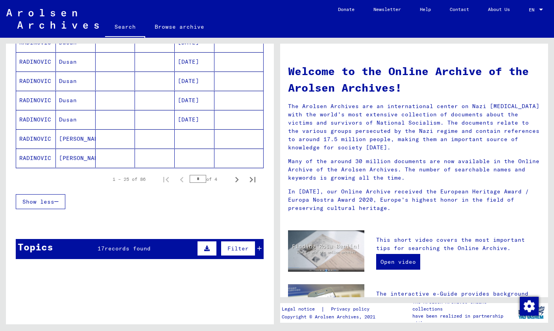
click at [236, 179] on icon "Next page" at bounding box center [236, 179] width 11 height 11
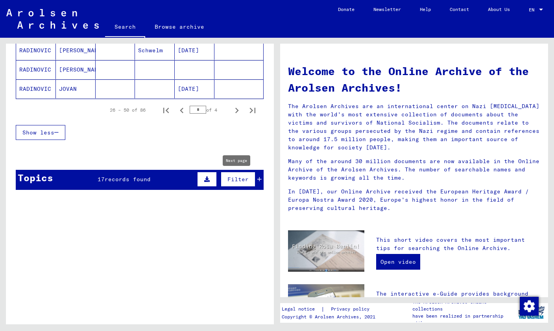
scroll to position [540, 0]
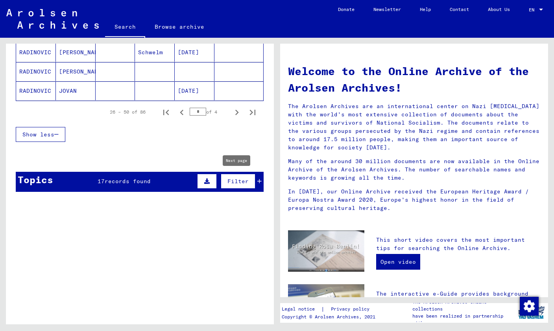
click at [234, 113] on icon "Next page" at bounding box center [236, 112] width 11 height 11
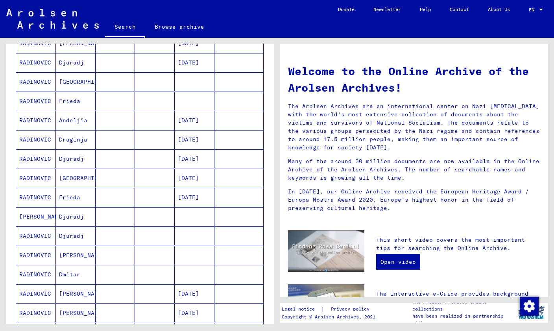
scroll to position [184, 0]
click at [33, 120] on mat-cell "RADINOVIC" at bounding box center [36, 120] width 40 height 19
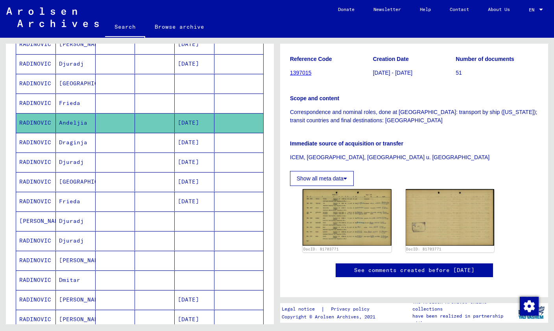
scroll to position [120, 0]
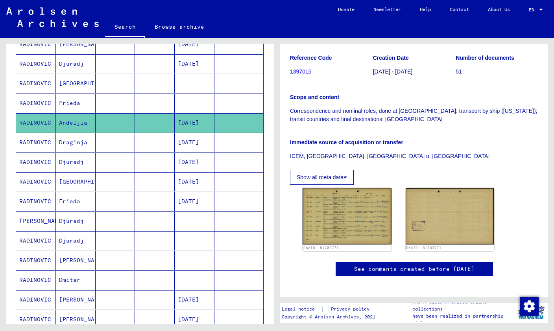
click at [356, 212] on img at bounding box center [346, 216] width 89 height 57
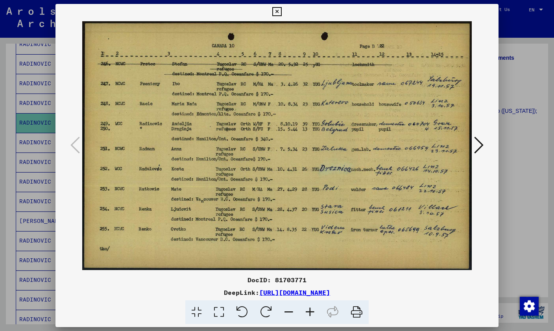
click at [480, 147] on icon at bounding box center [478, 145] width 9 height 19
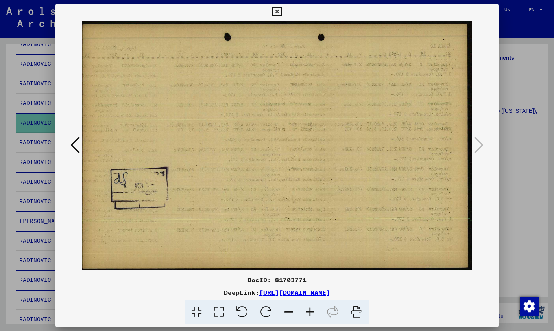
click at [281, 11] on icon at bounding box center [276, 11] width 9 height 9
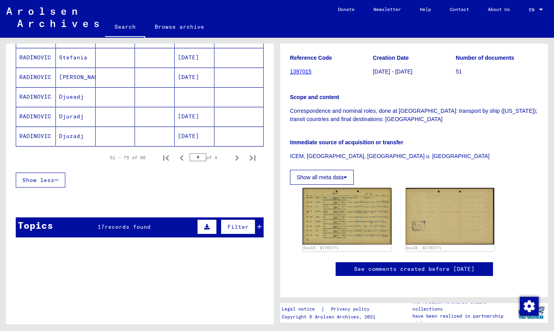
scroll to position [505, 0]
click at [236, 161] on icon "Next page" at bounding box center [236, 157] width 11 height 11
type input "*"
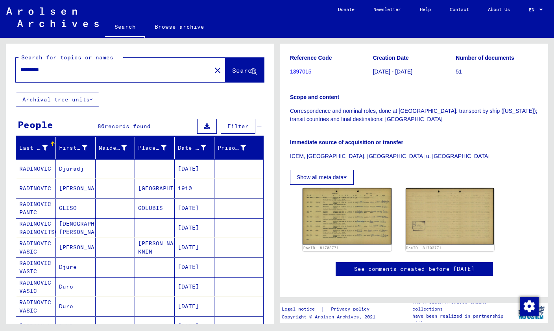
scroll to position [0, 0]
click at [210, 70] on button "close" at bounding box center [218, 70] width 16 height 16
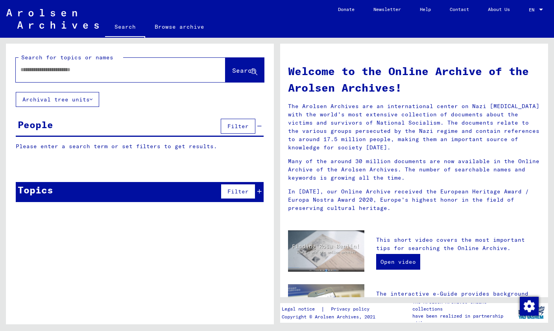
click at [50, 72] on input "text" at bounding box center [110, 70] width 181 height 8
type input "******"
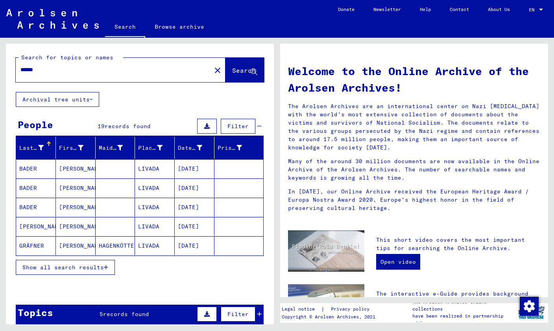
click at [98, 271] on button "Show all search results" at bounding box center [65, 267] width 99 height 15
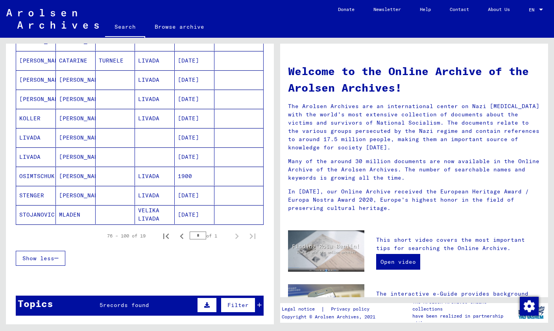
scroll to position [291, 0]
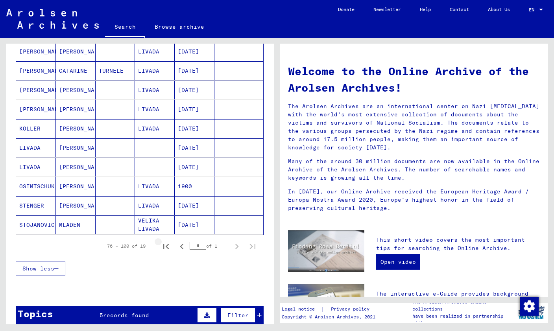
click at [168, 245] on icon "First page" at bounding box center [166, 247] width 6 height 6
type input "*"
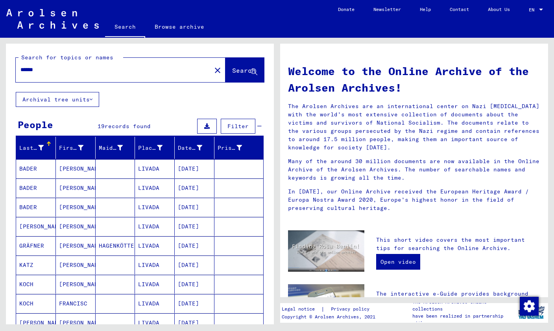
scroll to position [0, 0]
click at [210, 75] on button "close" at bounding box center [218, 70] width 16 height 16
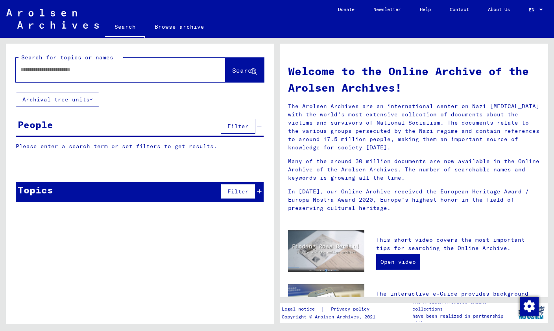
click at [28, 67] on input "text" at bounding box center [110, 70] width 181 height 8
type input "*********"
click at [237, 63] on button "Search" at bounding box center [244, 70] width 39 height 24
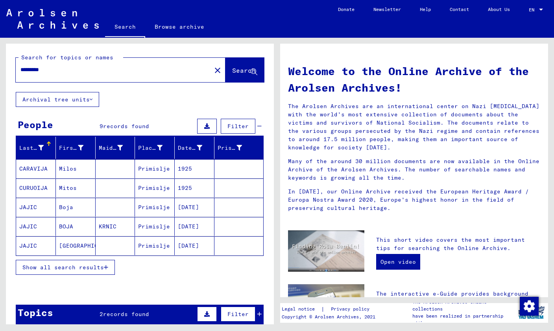
click at [50, 271] on span "Show all search results" at bounding box center [62, 267] width 81 height 7
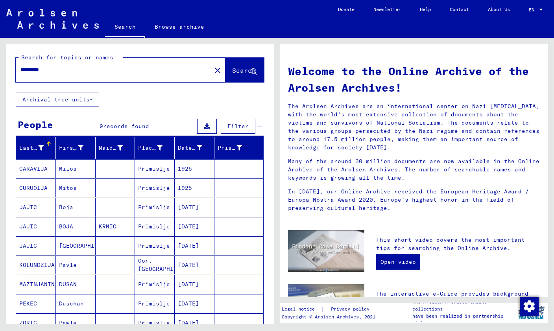
click at [213, 67] on mat-icon "close" at bounding box center [217, 70] width 9 height 9
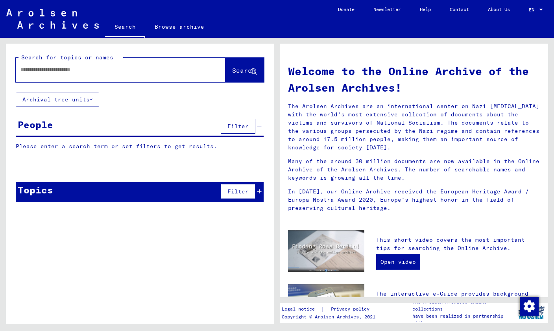
click at [68, 72] on input "text" at bounding box center [110, 70] width 181 height 8
type input "**********"
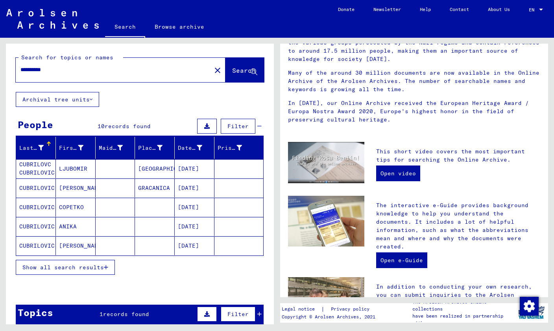
click at [213, 69] on mat-icon "close" at bounding box center [217, 70] width 9 height 9
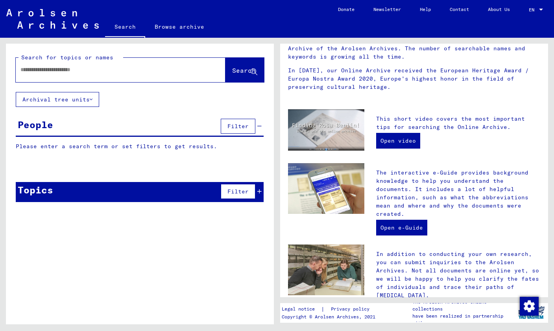
click at [177, 70] on input "text" at bounding box center [110, 70] width 181 height 8
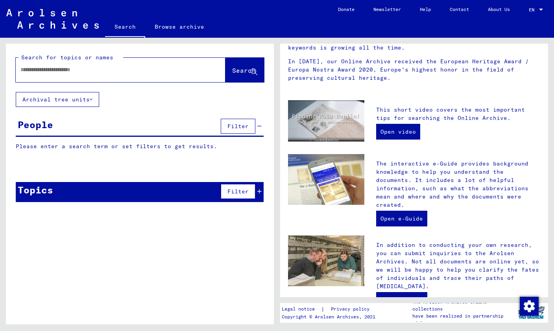
scroll to position [131, 0]
type input "*******"
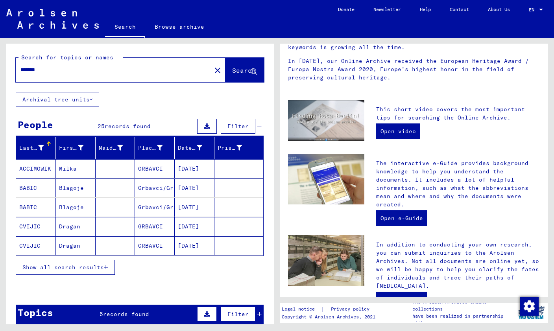
click at [41, 269] on span "Show all search results" at bounding box center [62, 267] width 81 height 7
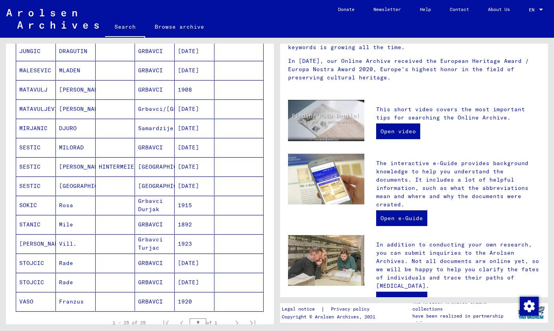
scroll to position [332, 0]
